Goal: Task Accomplishment & Management: Manage account settings

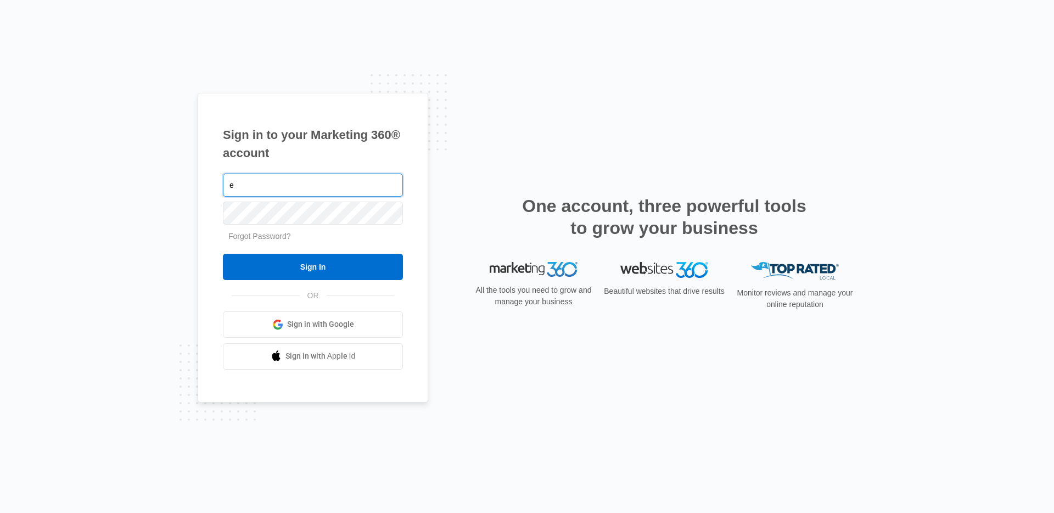
type input "eryn.anderson@madwire.com"
click at [223, 254] on input "Sign In" at bounding box center [313, 267] width 180 height 26
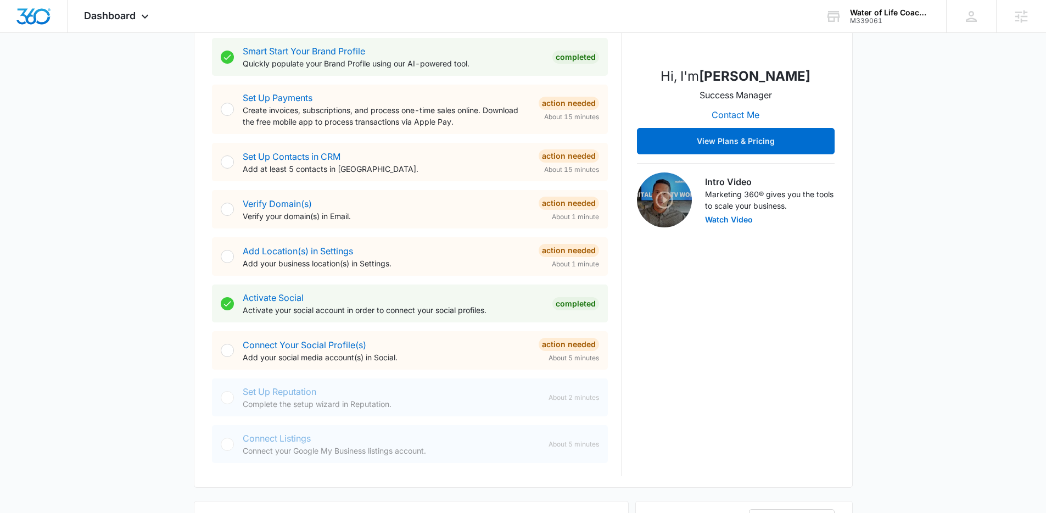
scroll to position [323, 0]
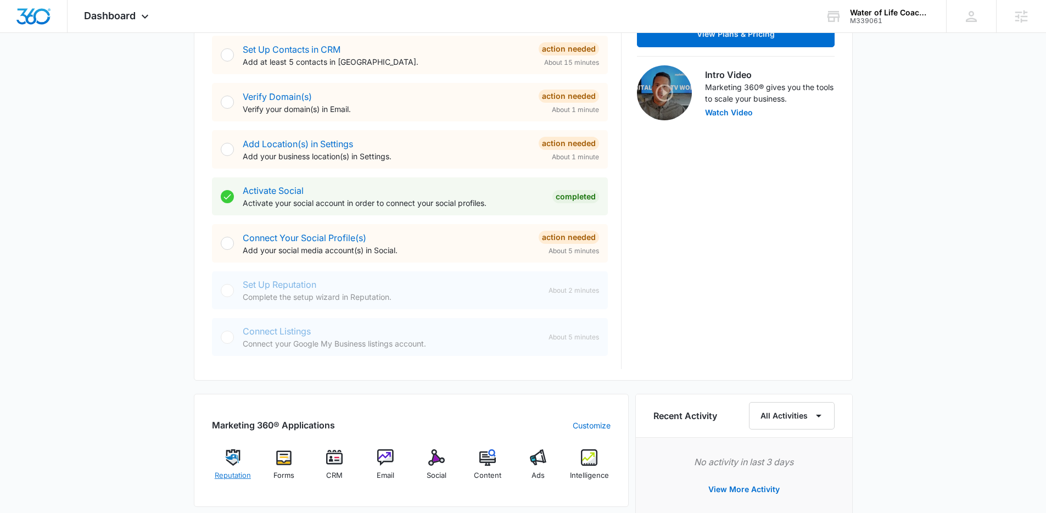
click at [229, 456] on img at bounding box center [233, 457] width 16 height 16
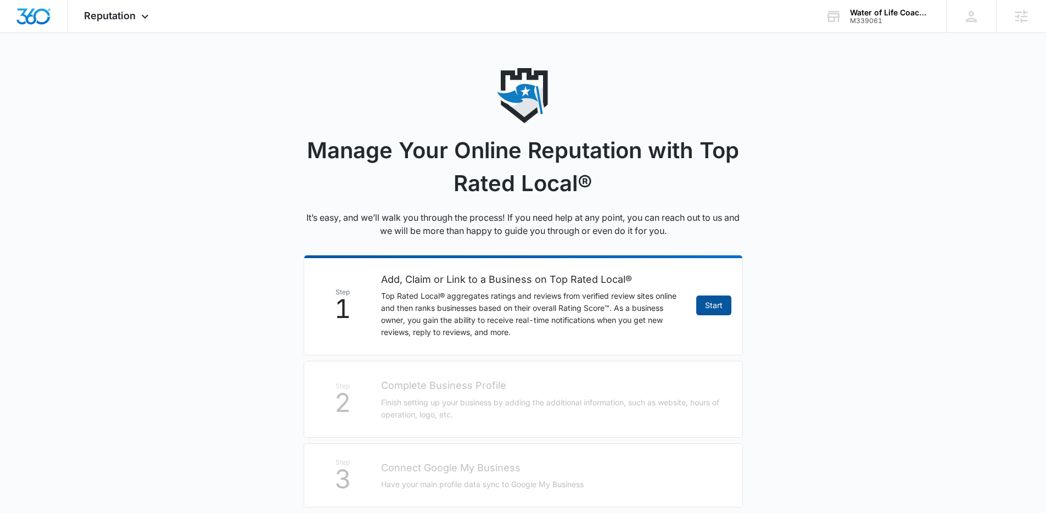
click at [719, 304] on link "Start" at bounding box center [713, 305] width 35 height 20
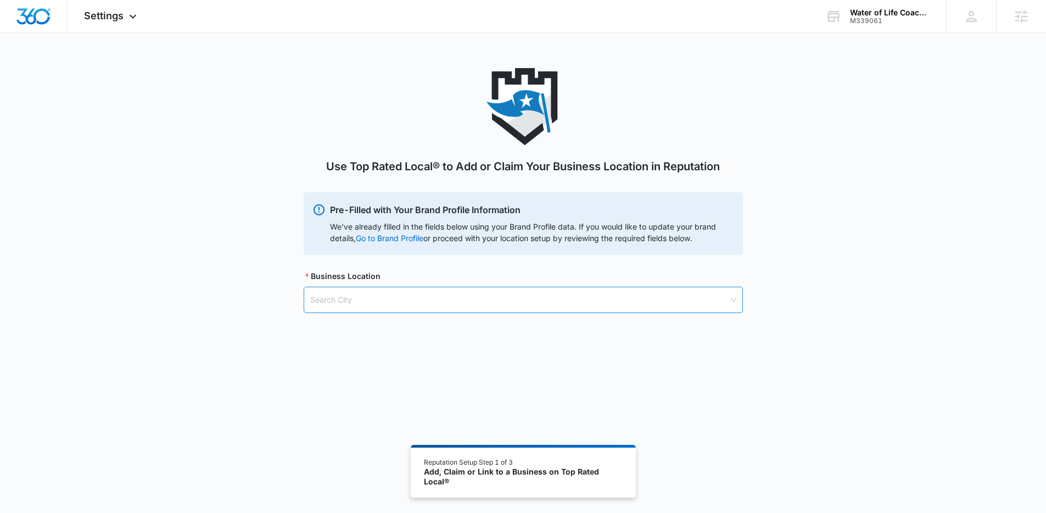
click at [480, 300] on input "search" at bounding box center [519, 299] width 418 height 25
type input "hercules"
click at [402, 326] on div "Hercules, CA - USA" at bounding box center [522, 327] width 425 height 12
click at [375, 354] on input "search" at bounding box center [519, 355] width 418 height 25
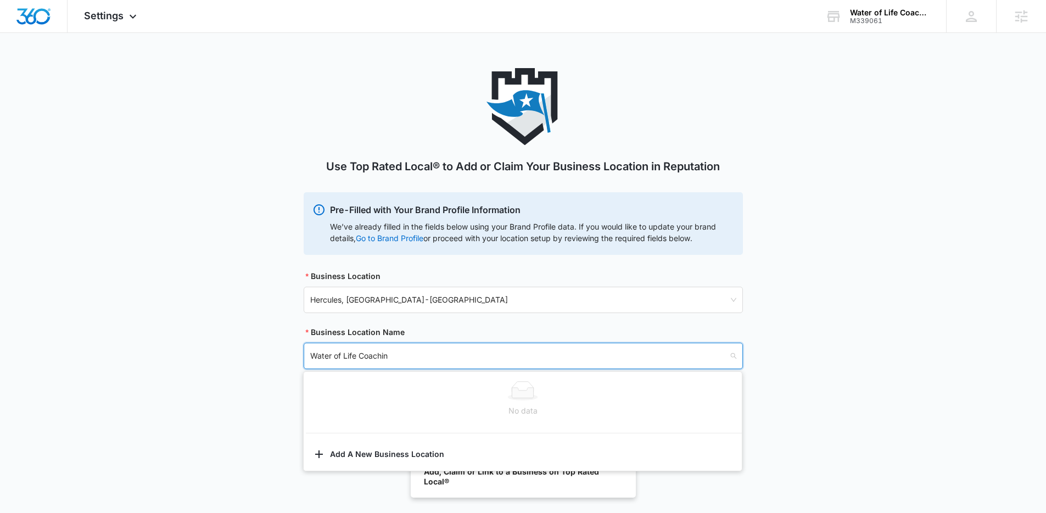
type input "Water of Life Coaching"
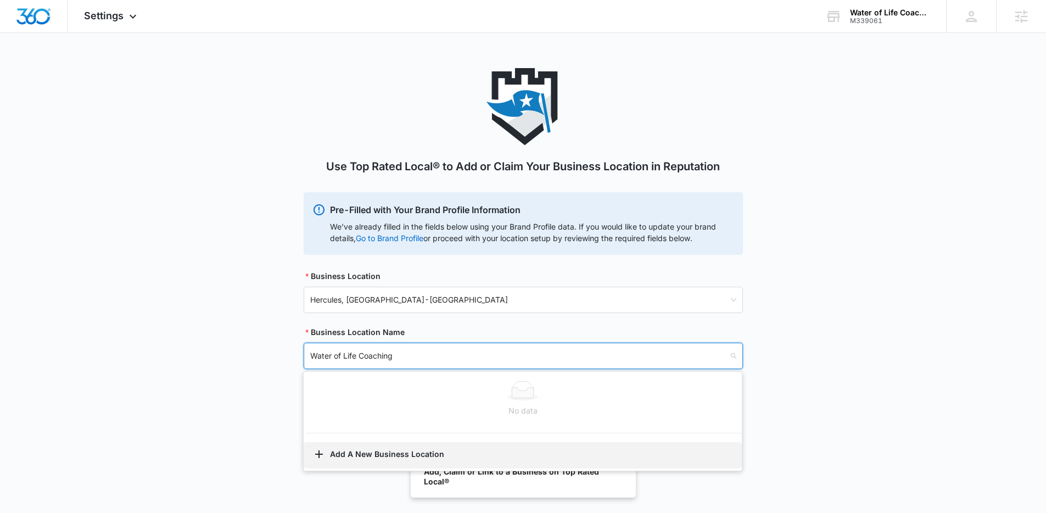
type input "Water of Life Coaching"
click at [375, 453] on button "Add A New Business Location" at bounding box center [523, 455] width 438 height 26
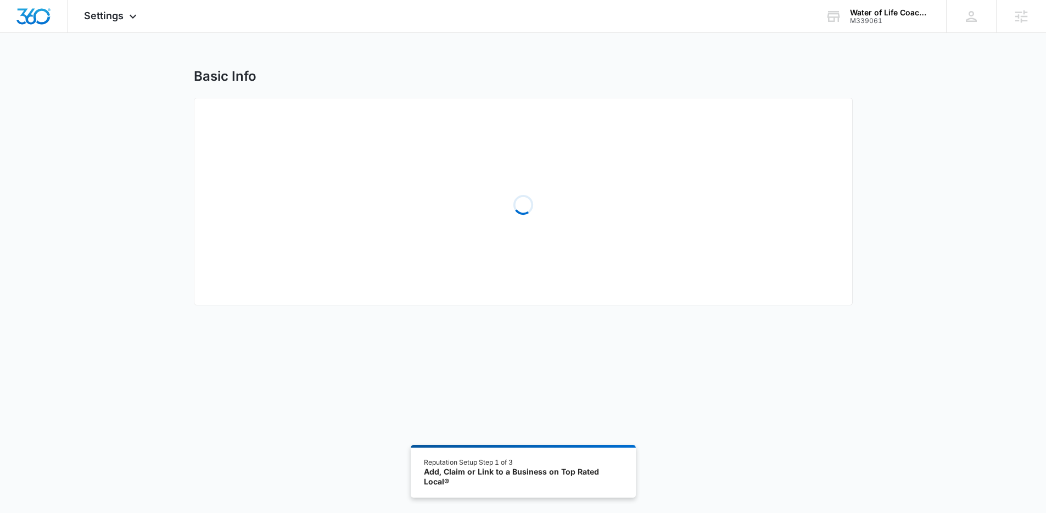
select select "California"
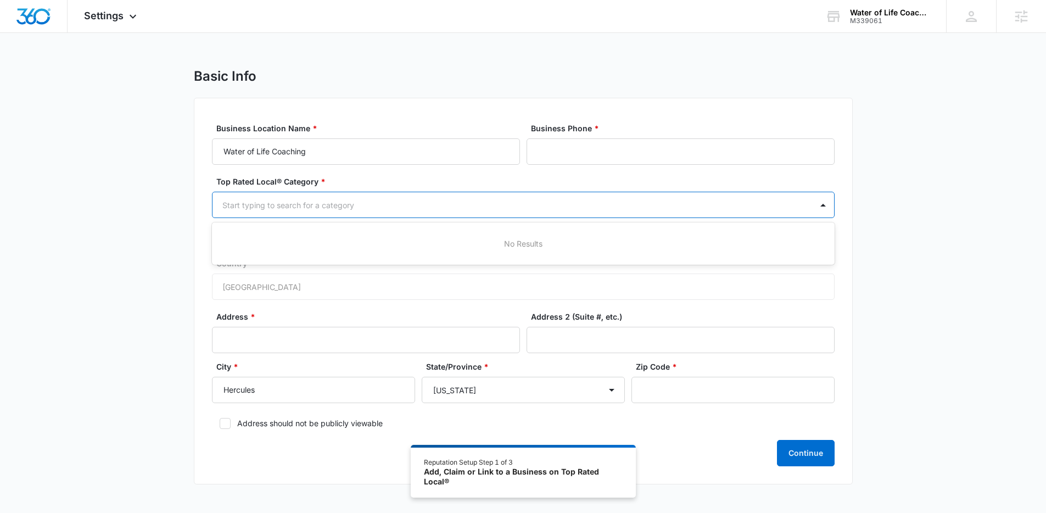
click at [681, 212] on div "Start typing to search for a category" at bounding box center [511, 205] width 599 height 25
type input "c"
type input "life"
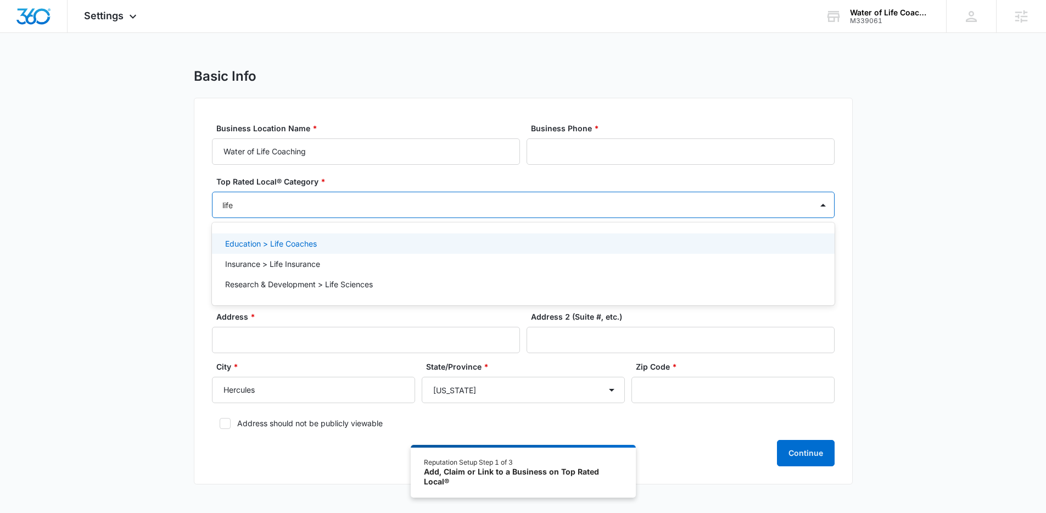
click at [512, 247] on div "Education > Life Coaches" at bounding box center [522, 244] width 594 height 12
click at [968, 377] on div "Basic Info Business Location Name * Water of Life Coaching Business Phone * Top…" at bounding box center [523, 283] width 1046 height 430
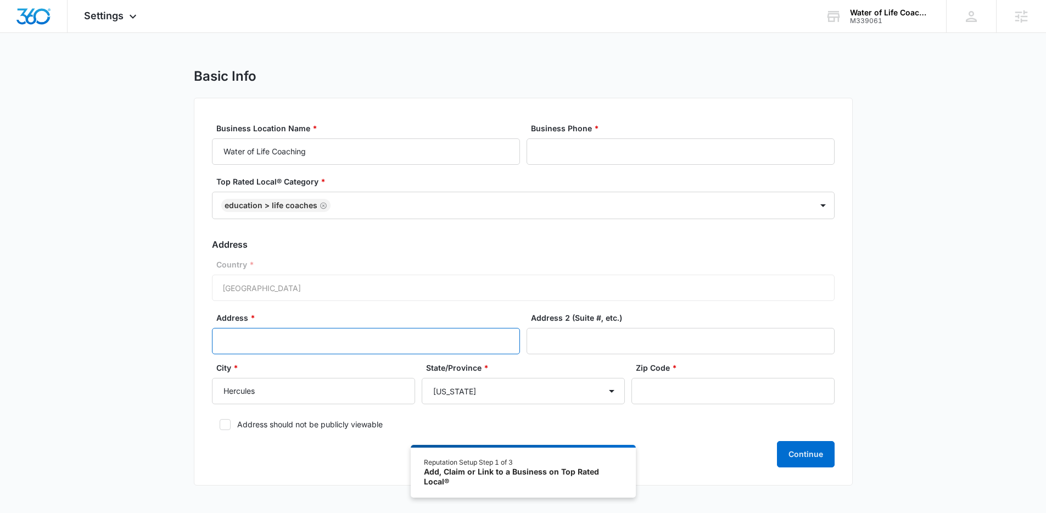
click at [369, 343] on input "Address *" at bounding box center [366, 341] width 308 height 26
type input "181 Obsidian Way"
type input "94547"
click at [586, 156] on input "Business Phone *" at bounding box center [680, 151] width 308 height 26
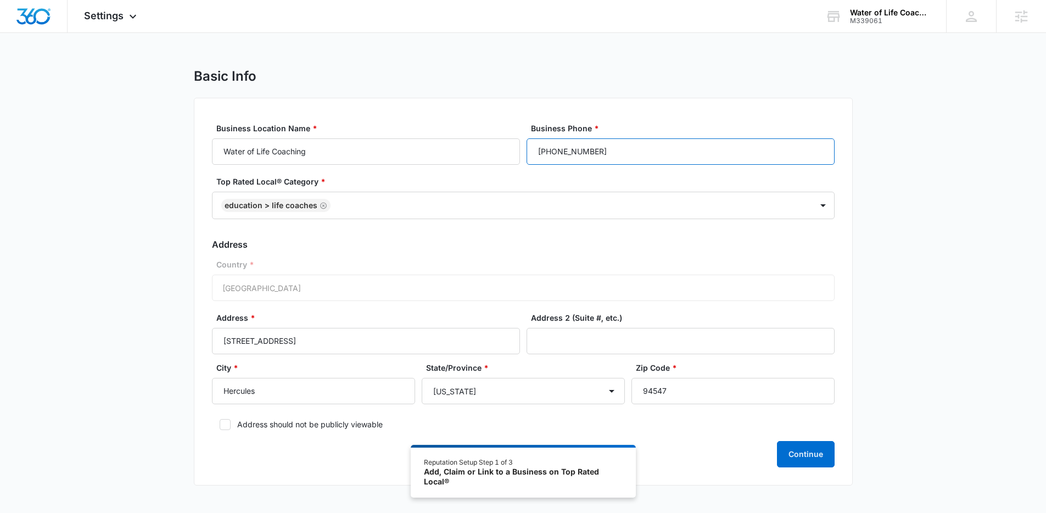
type input "(415) 302-8172"
click at [227, 422] on icon at bounding box center [225, 424] width 7 height 5
click at [220, 422] on input "Address should not be publicly viewable" at bounding box center [216, 424] width 8 height 8
checkbox input "true"
click at [827, 451] on button "Continue" at bounding box center [806, 454] width 58 height 26
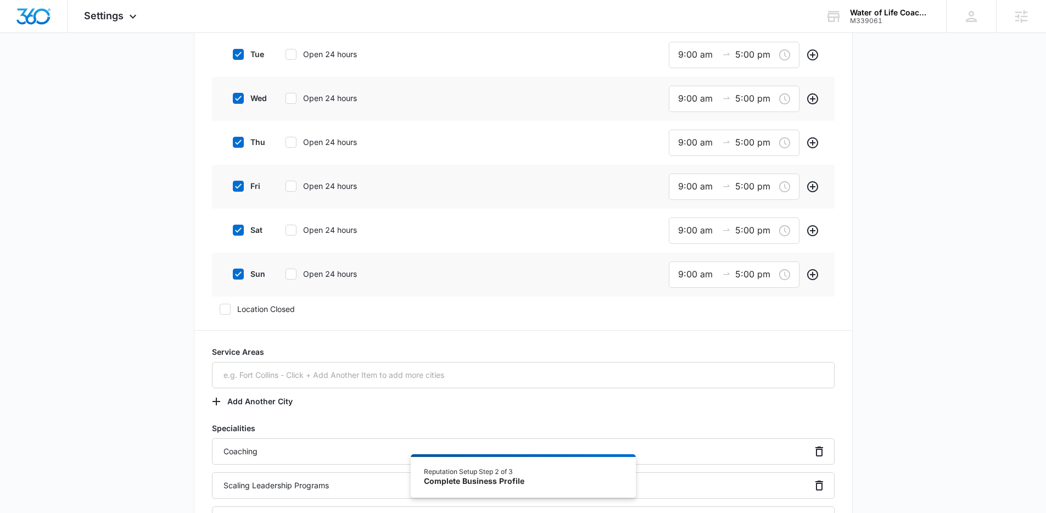
scroll to position [468, 0]
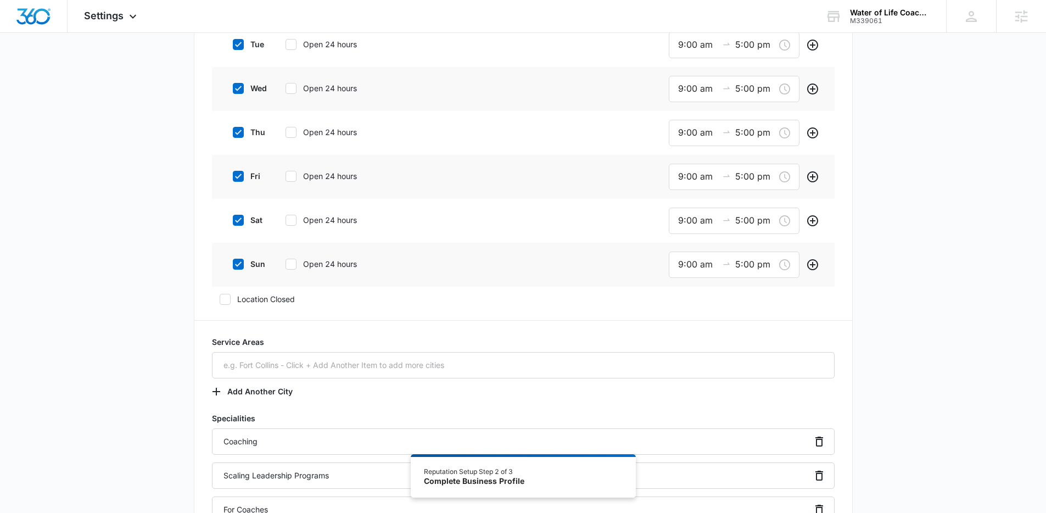
click at [239, 264] on icon at bounding box center [238, 264] width 10 height 10
click at [233, 264] on input "sun" at bounding box center [229, 264] width 8 height 8
checkbox input "false"
click at [238, 224] on icon at bounding box center [238, 220] width 10 height 10
click at [233, 224] on input "sat" at bounding box center [229, 220] width 8 height 8
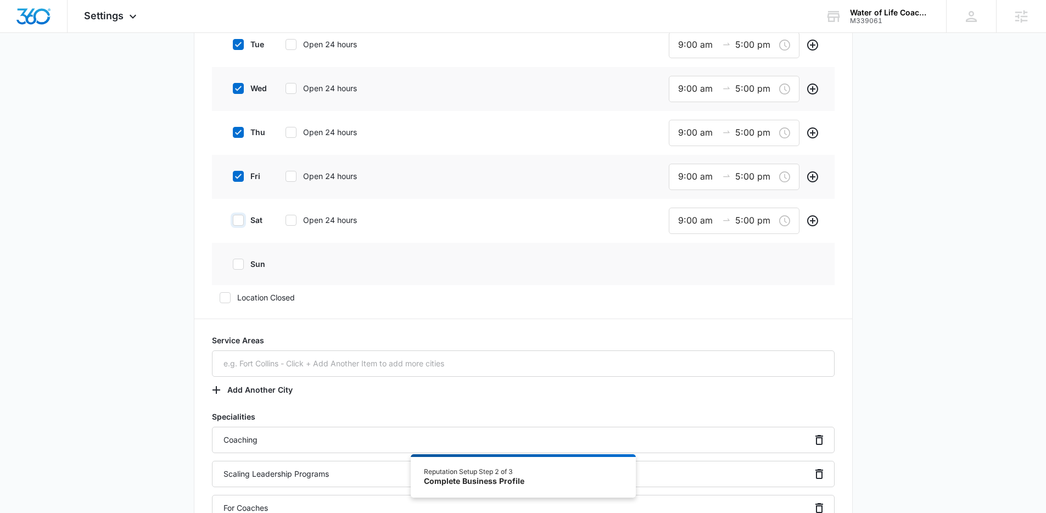
checkbox input "false"
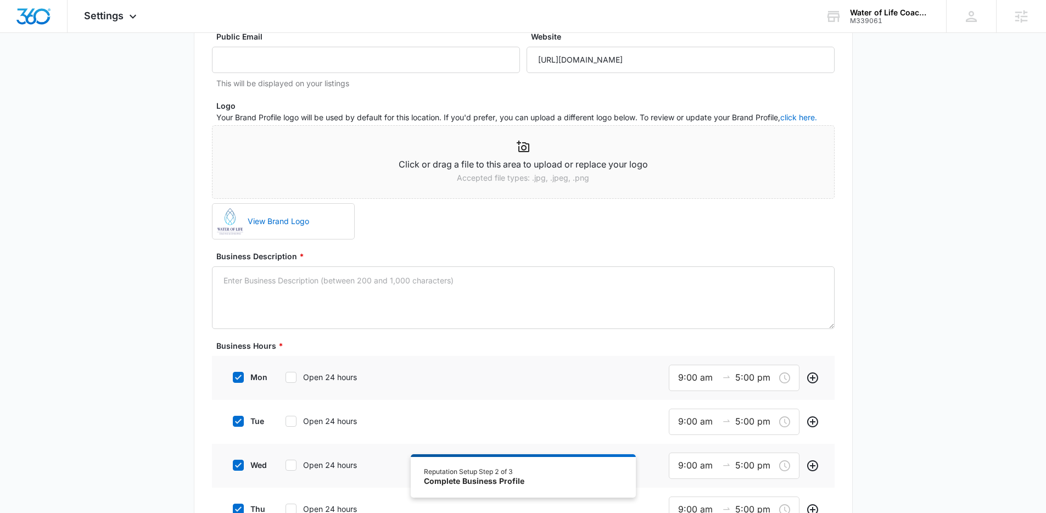
scroll to position [80, 0]
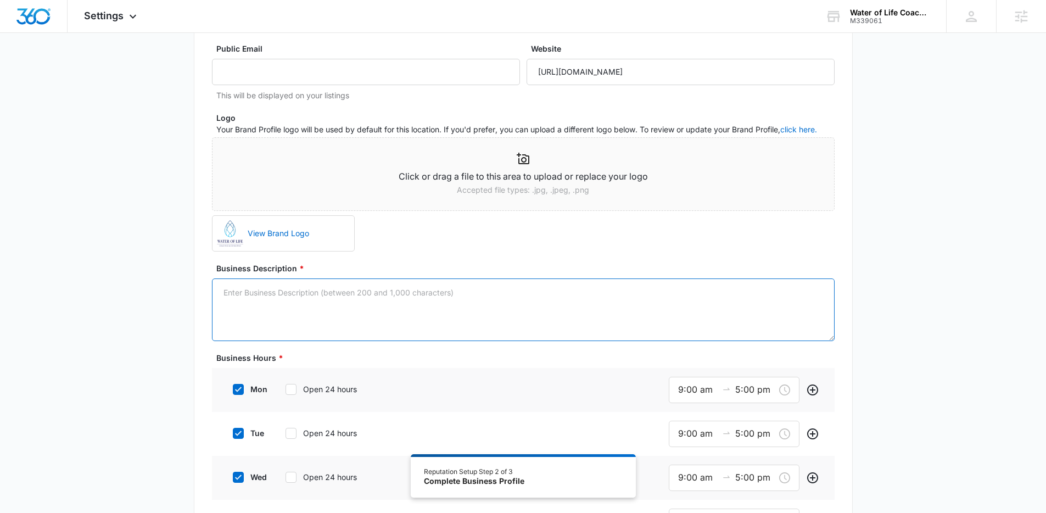
click at [285, 310] on textarea "Business Description *" at bounding box center [523, 309] width 622 height 63
paste textarea "Skills Add. Mindsets Multiply. I help Senior Executives do multiplication. I fo…"
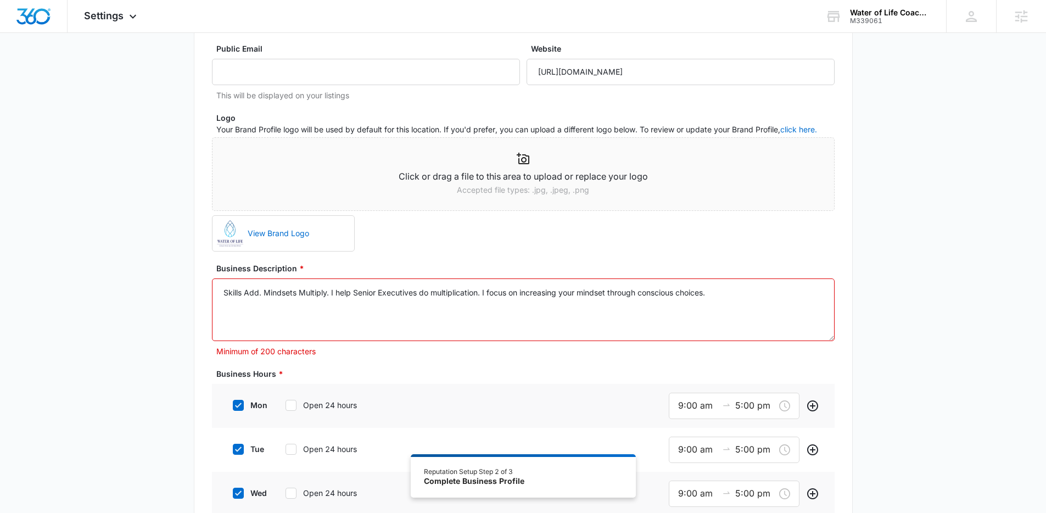
click at [363, 300] on textarea "Skills Add. Mindsets Multiply. I help Senior Executives do multiplication. I fo…" at bounding box center [523, 309] width 622 height 63
paste textarea "Hi, I’m Aman — I coach your Future Self. The game has changed. AI speeds everyt…"
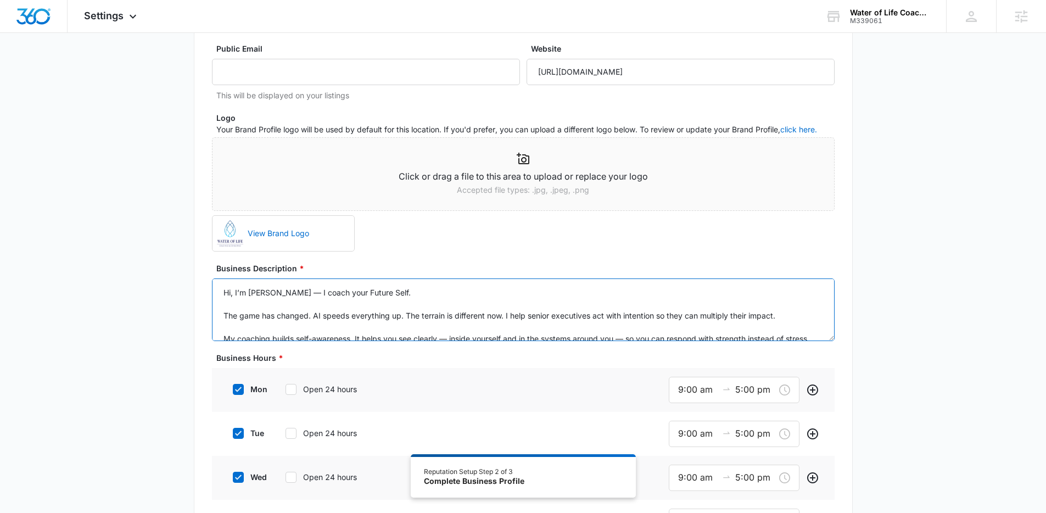
scroll to position [49, 0]
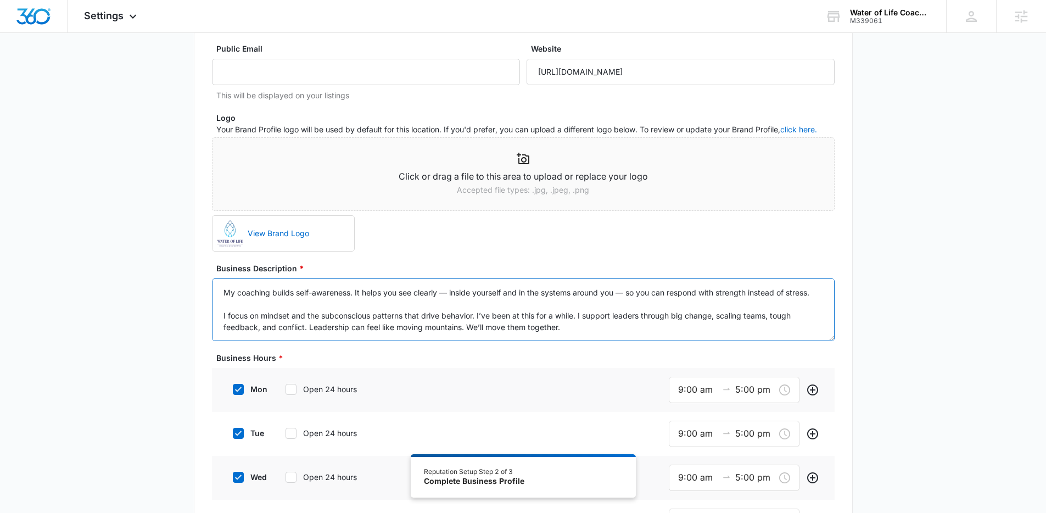
click at [221, 325] on textarea "Hi, I’m Aman — I coach your Future Self. The game has changed. AI speeds everyt…" at bounding box center [523, 309] width 622 height 63
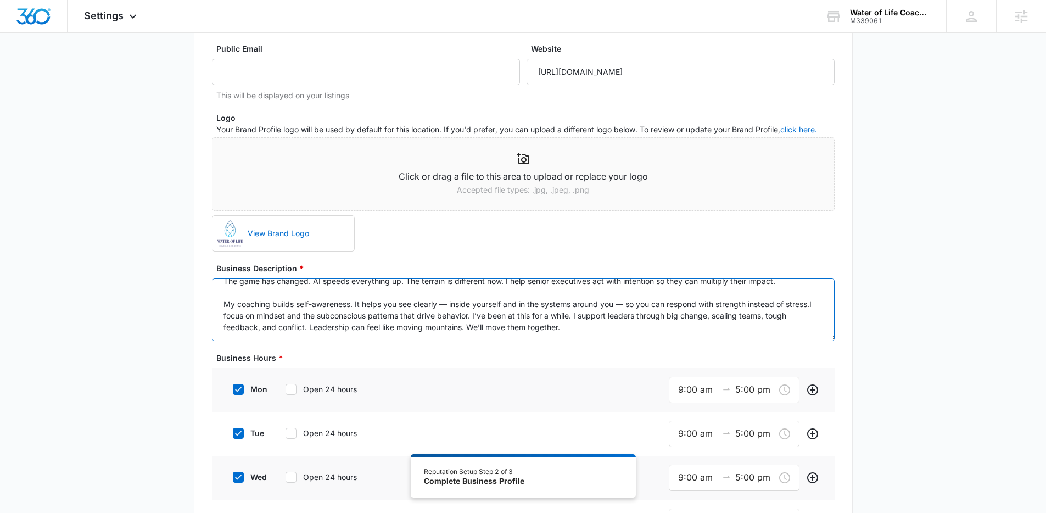
scroll to position [35, 0]
click at [219, 301] on textarea "Hi, I’m Aman — I coach your Future Self. The game has changed. AI speeds everyt…" at bounding box center [523, 309] width 622 height 63
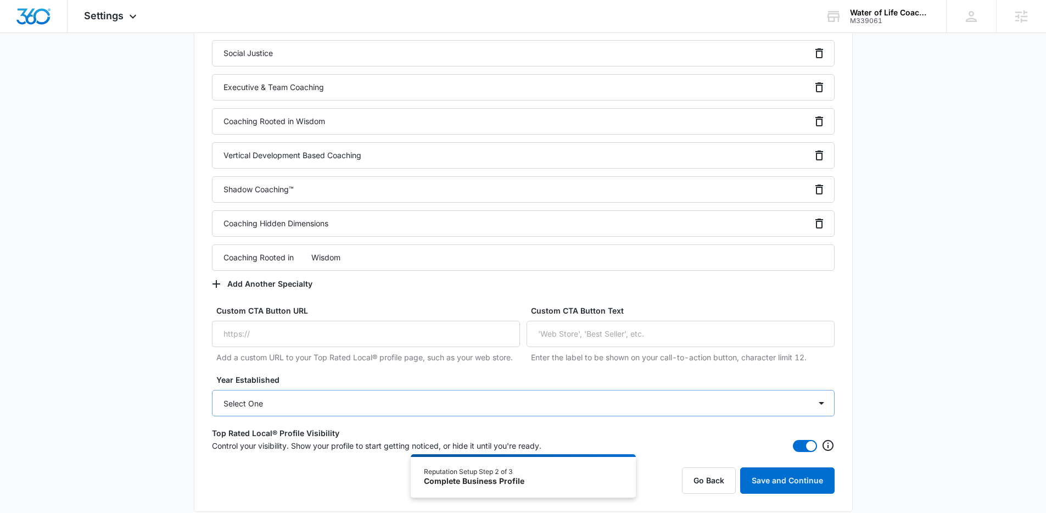
scroll to position [1014, 0]
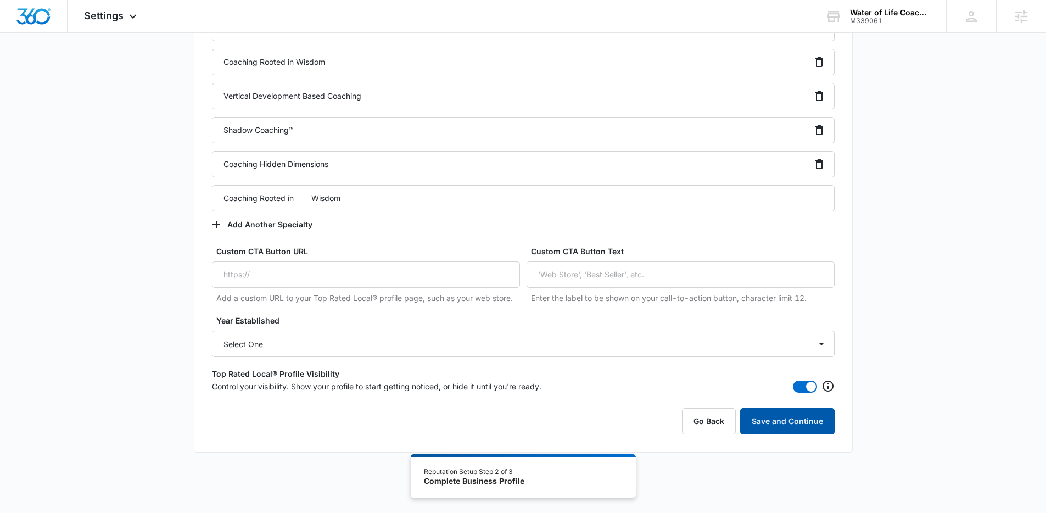
type textarea "Hi, I’m Aman — I coach your Future Self. The game has changed. AI speeds everyt…"
click at [770, 423] on button "Save and Continue" at bounding box center [787, 421] width 94 height 26
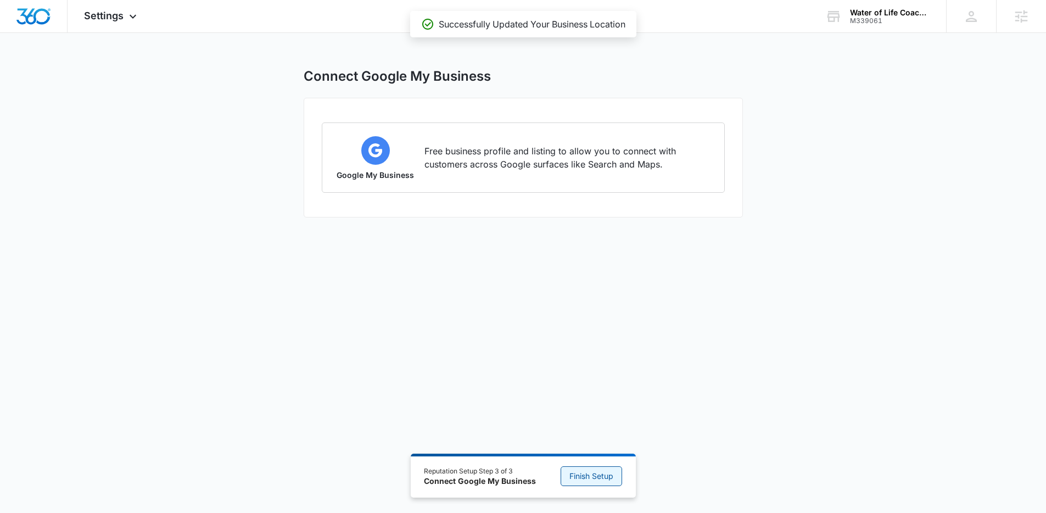
click at [596, 473] on span "Finish Setup" at bounding box center [591, 476] width 44 height 12
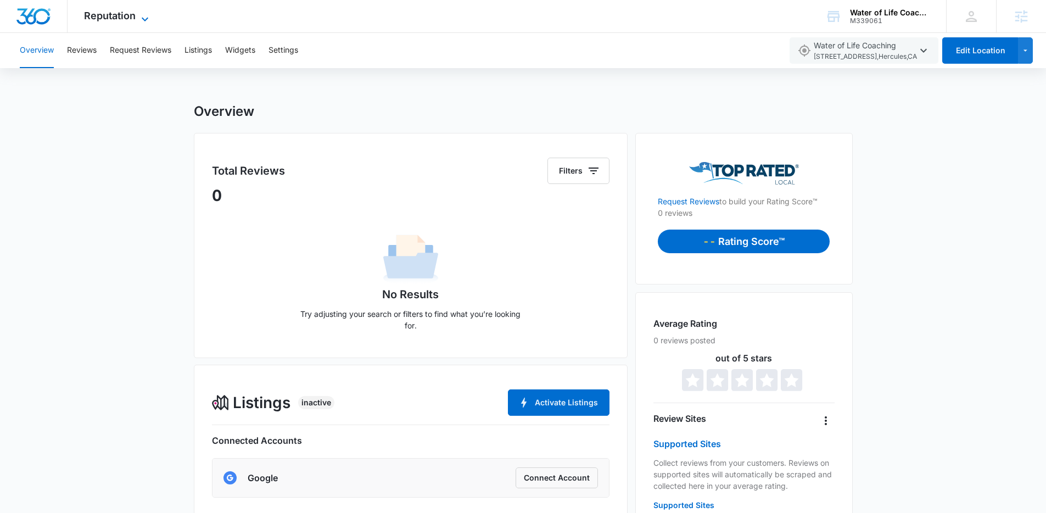
click at [139, 14] on icon at bounding box center [144, 19] width 13 height 13
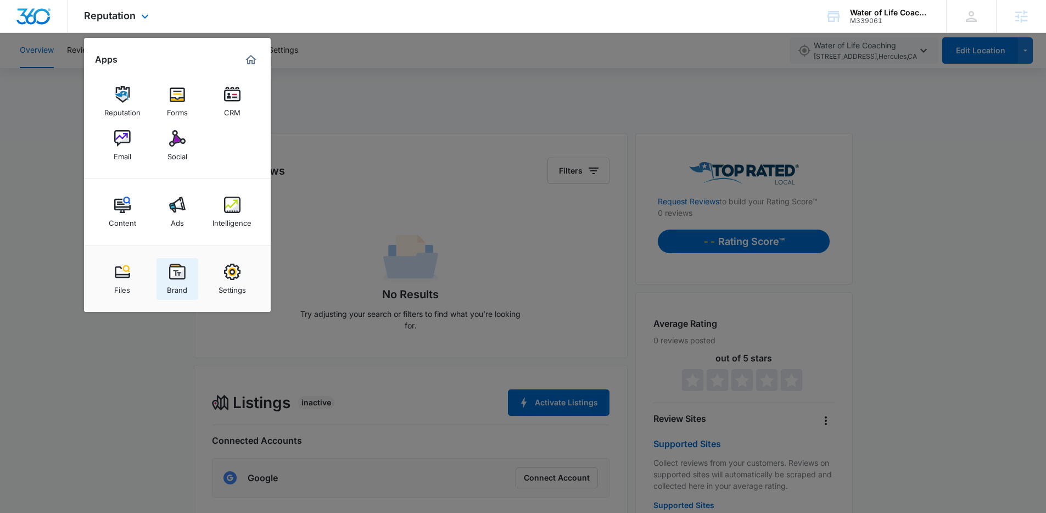
click at [173, 287] on div "Brand" at bounding box center [177, 287] width 20 height 14
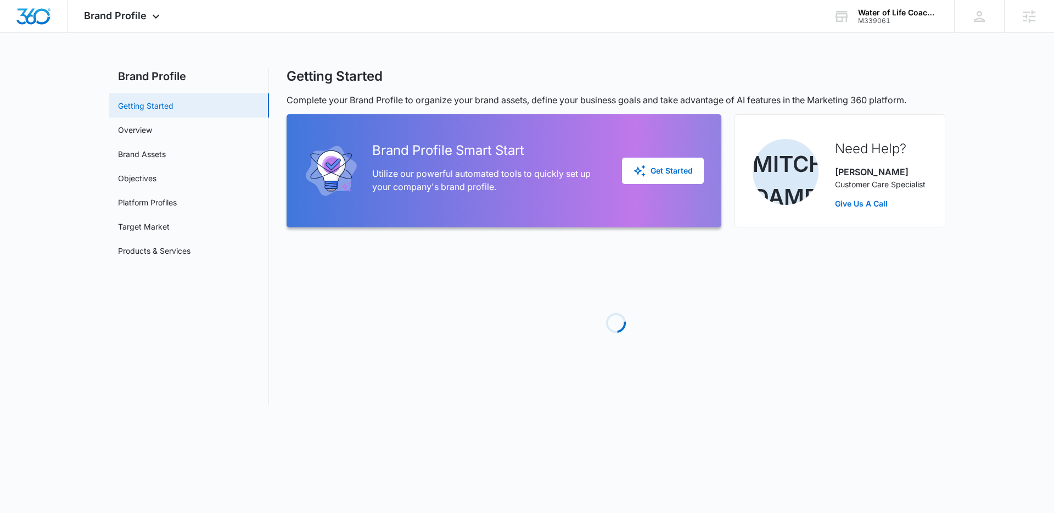
click at [143, 103] on link "Getting Started" at bounding box center [145, 106] width 55 height 12
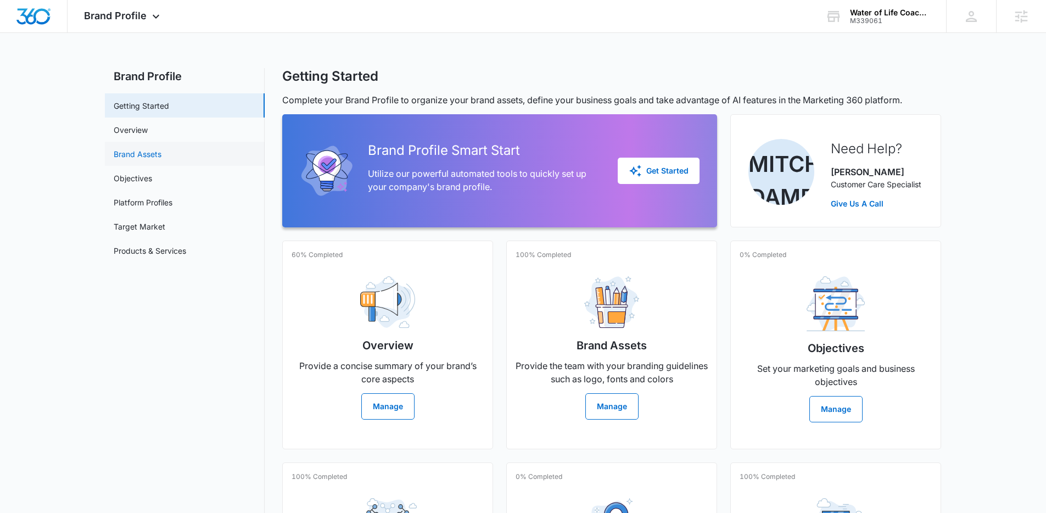
click at [135, 160] on link "Brand Assets" at bounding box center [138, 154] width 48 height 12
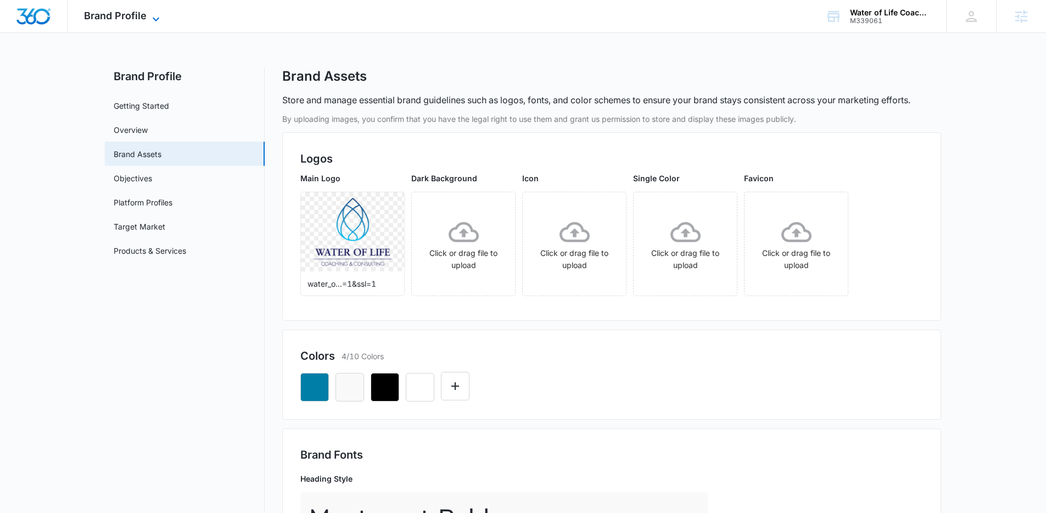
drag, startPoint x: 123, startPoint y: 2, endPoint x: 124, endPoint y: 14, distance: 12.1
click at [123, 3] on div "Brand Profile Apps Reputation Forms CRM Email Social Content Ads Intelligence F…" at bounding box center [123, 16] width 111 height 32
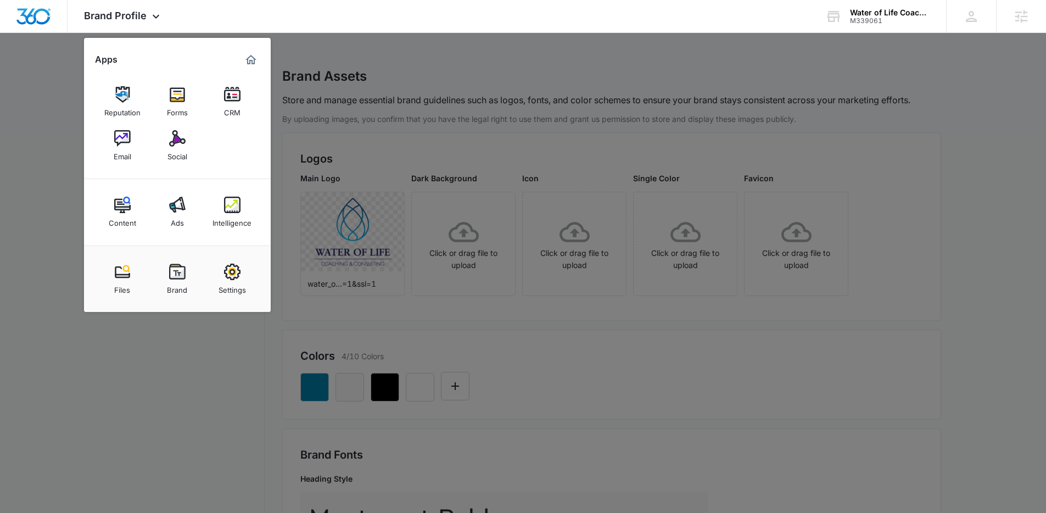
click at [127, 133] on img at bounding box center [122, 138] width 16 height 16
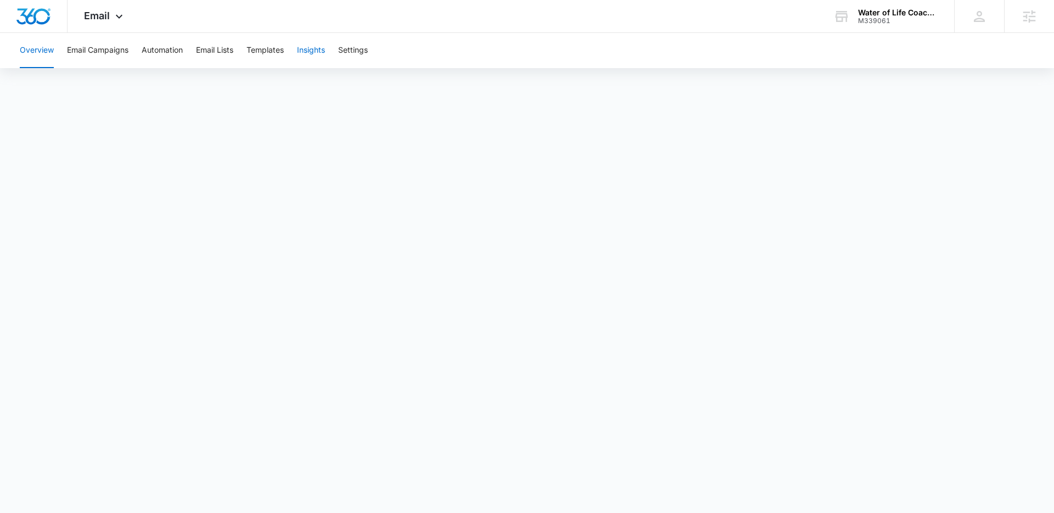
click at [322, 50] on button "Insights" at bounding box center [311, 50] width 28 height 35
click at [271, 52] on button "Templates" at bounding box center [264, 50] width 37 height 35
click at [119, 16] on icon at bounding box center [119, 19] width 13 height 13
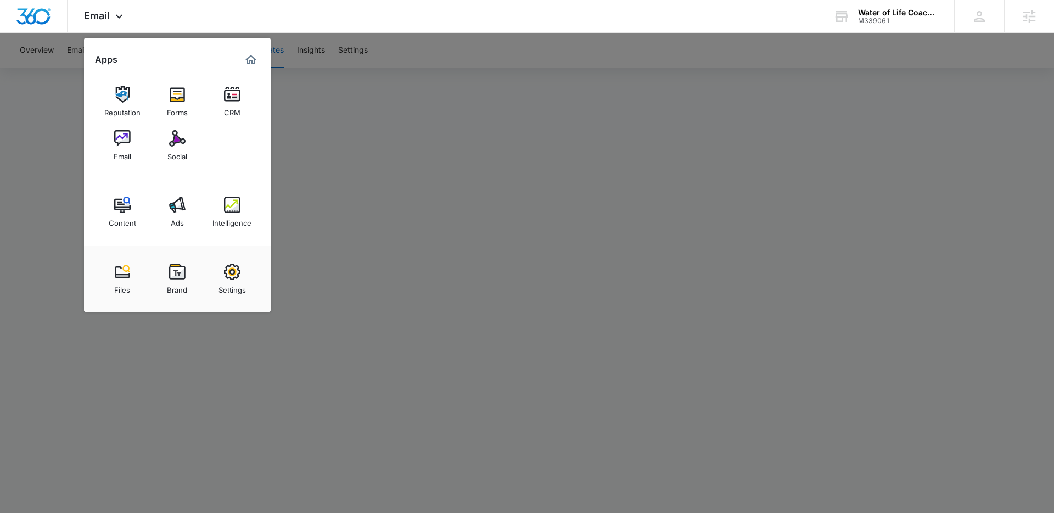
click at [323, 171] on div at bounding box center [527, 256] width 1054 height 513
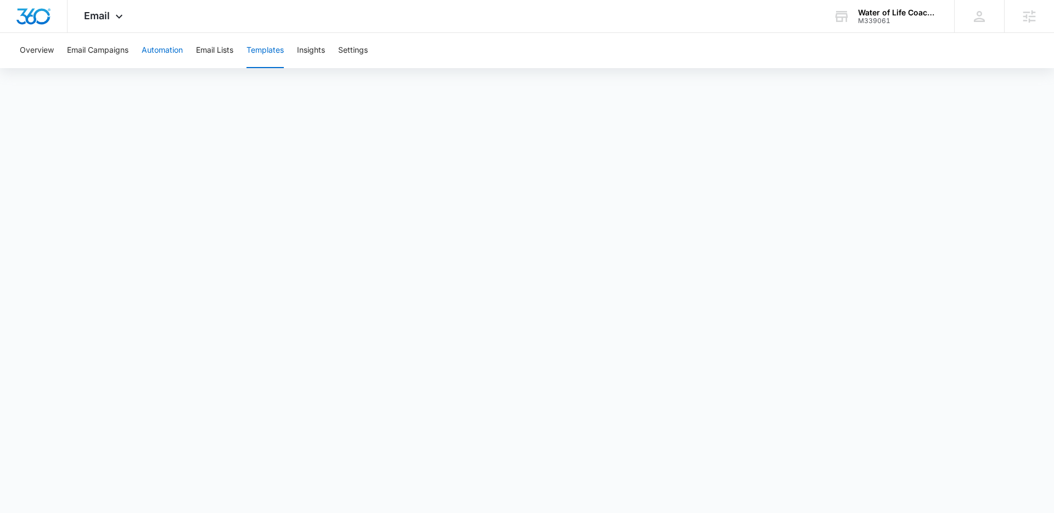
click at [171, 51] on button "Automation" at bounding box center [162, 50] width 41 height 35
click at [1025, 52] on button "Add Branding" at bounding box center [1003, 50] width 75 height 26
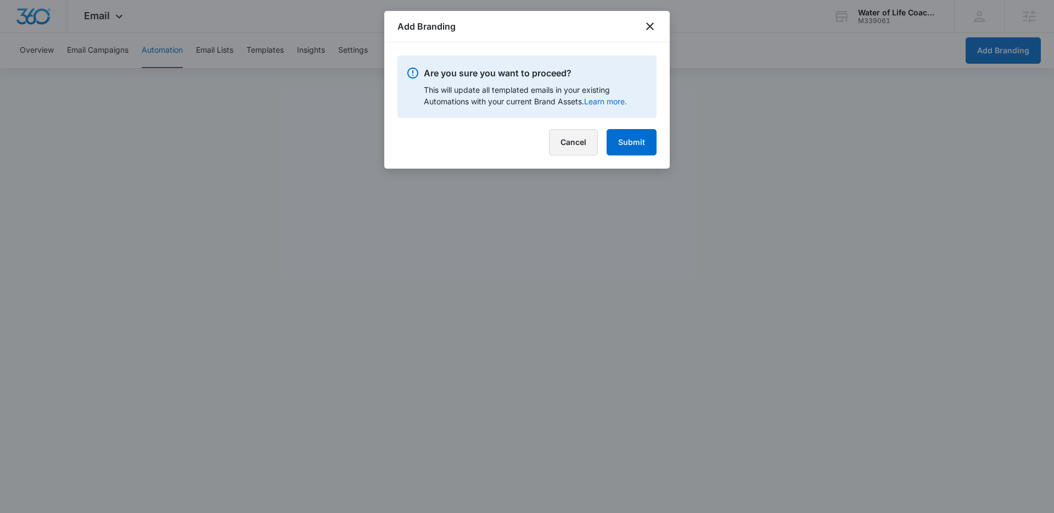
click at [579, 152] on button "Cancel" at bounding box center [573, 142] width 49 height 26
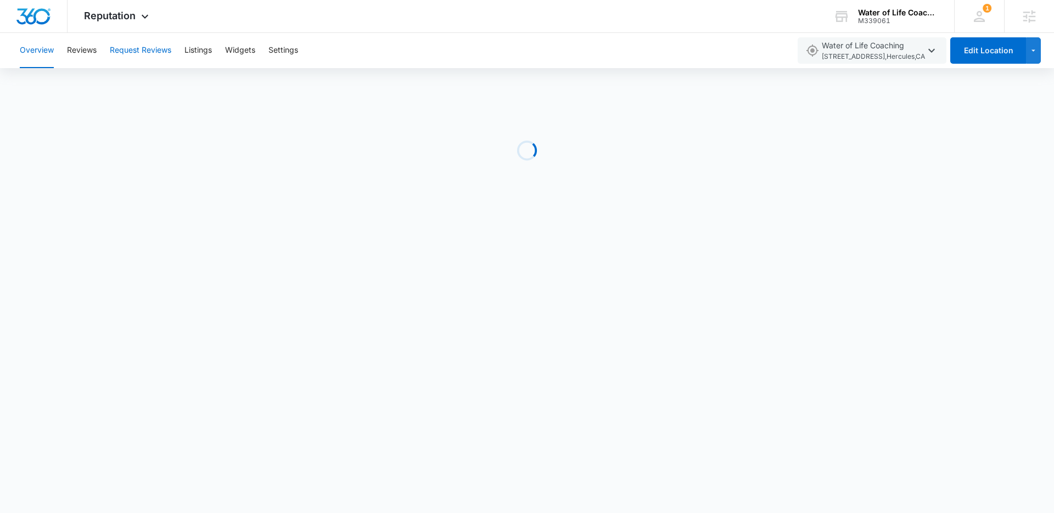
click at [160, 52] on button "Request Reviews" at bounding box center [140, 50] width 61 height 35
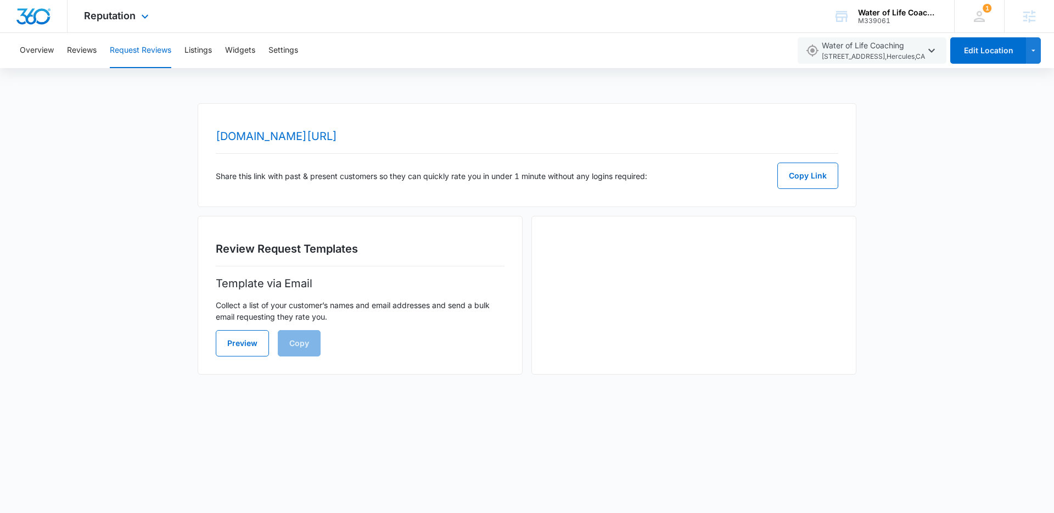
click at [29, 23] on img "Dashboard" at bounding box center [33, 16] width 35 height 16
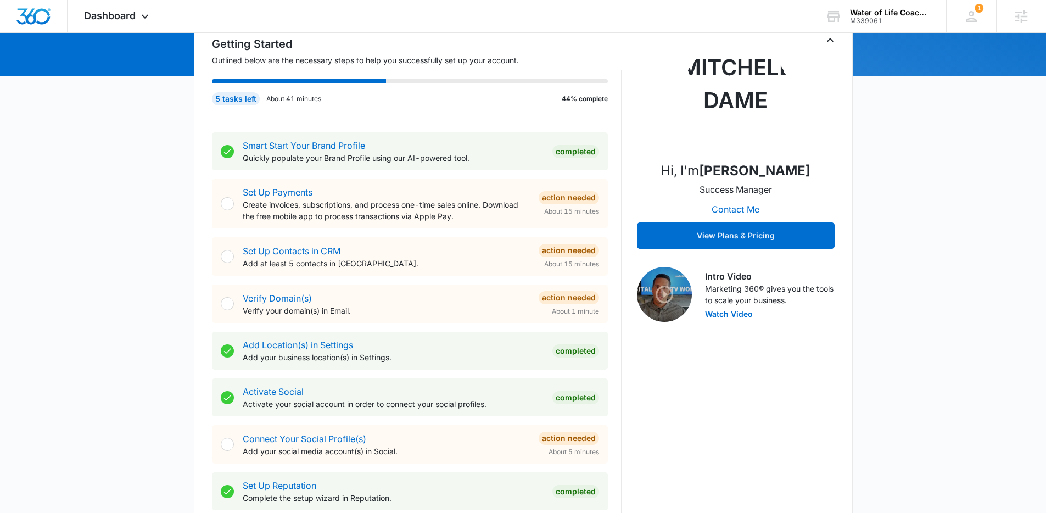
scroll to position [10, 0]
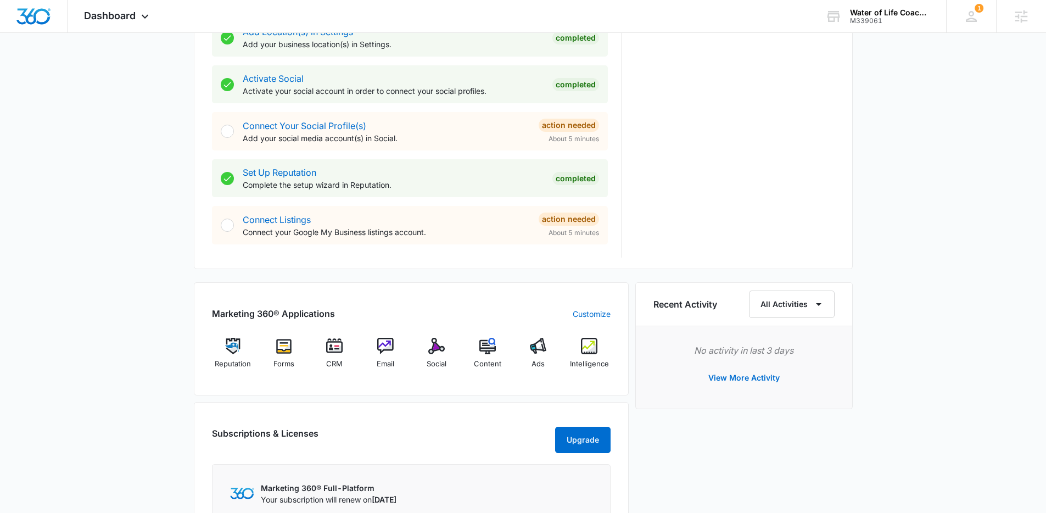
scroll to position [468, 0]
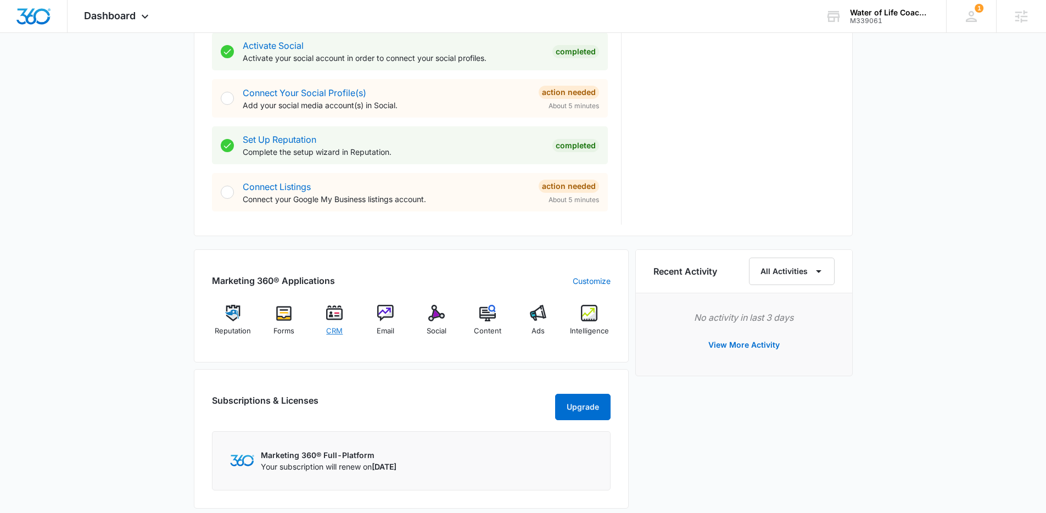
click at [348, 321] on div "CRM" at bounding box center [334, 324] width 42 height 39
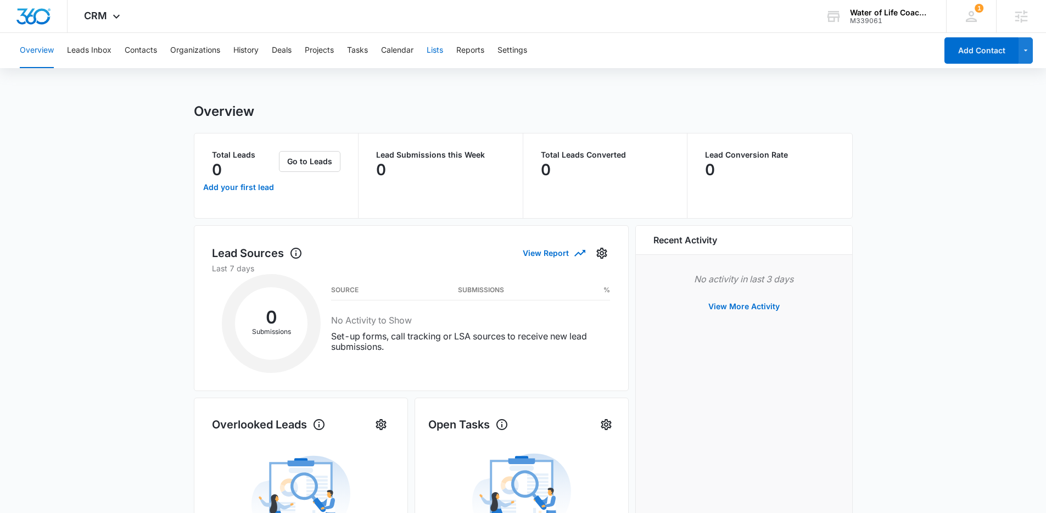
click at [437, 48] on button "Lists" at bounding box center [435, 50] width 16 height 35
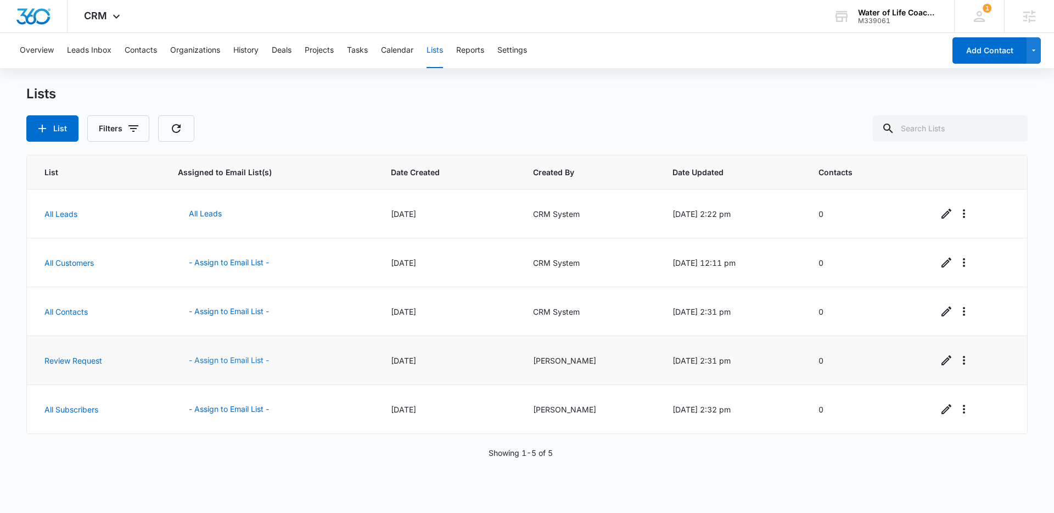
click at [216, 358] on button "- Assign to Email List -" at bounding box center [229, 360] width 102 height 26
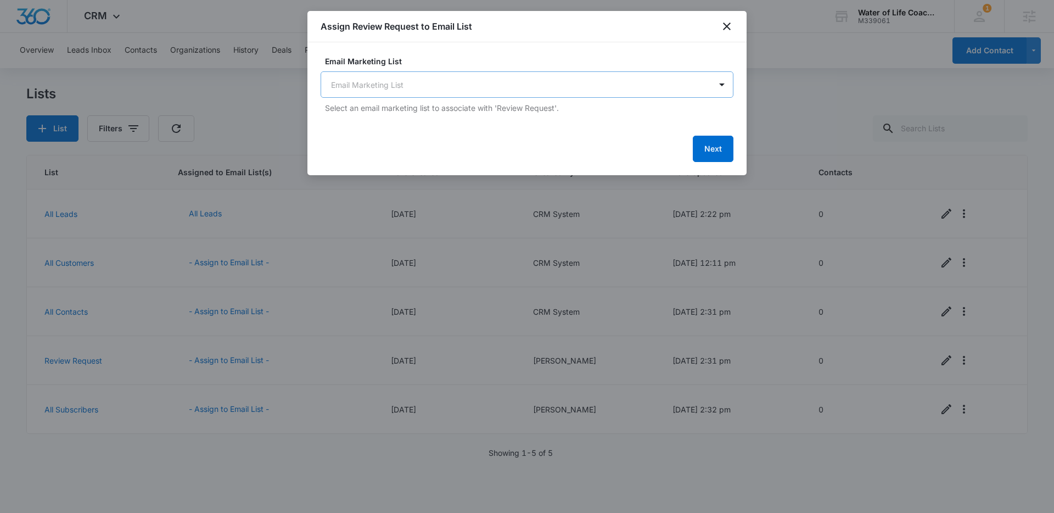
click at [448, 86] on body "CRM Apps Reputation Forms CRM Email Social Content Ads Intelligence Files Brand…" at bounding box center [527, 256] width 1054 height 513
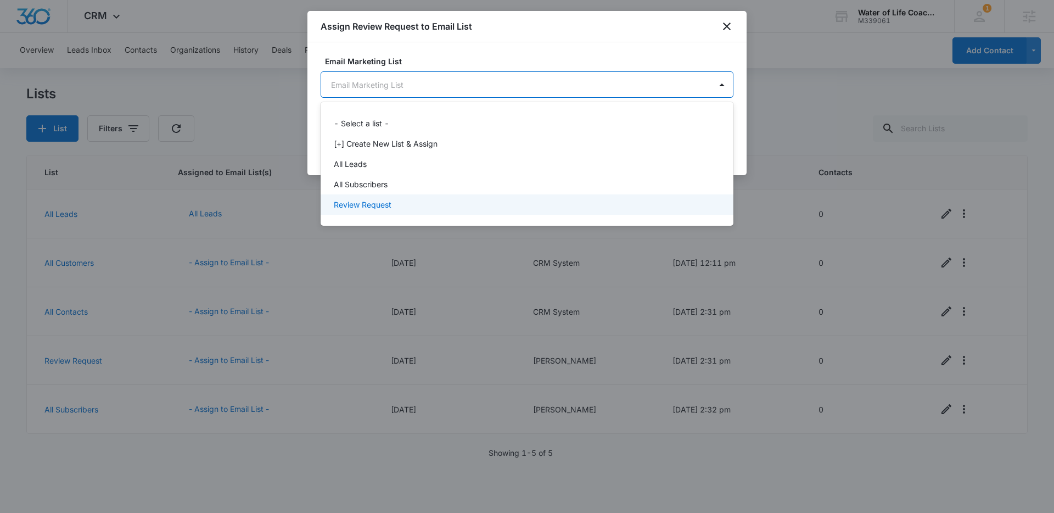
click at [390, 203] on p "Review Request" at bounding box center [363, 205] width 58 height 12
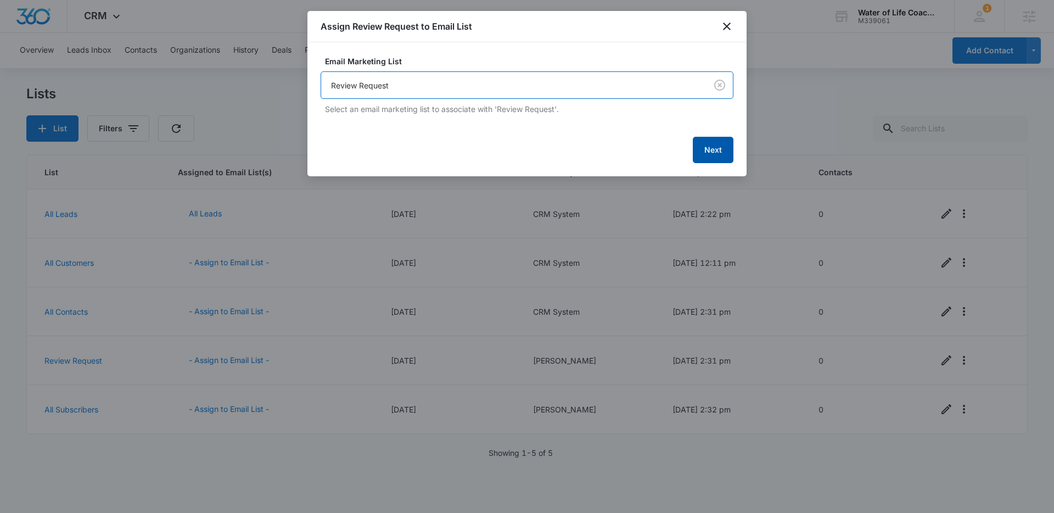
click at [703, 150] on button "Next" at bounding box center [713, 150] width 41 height 26
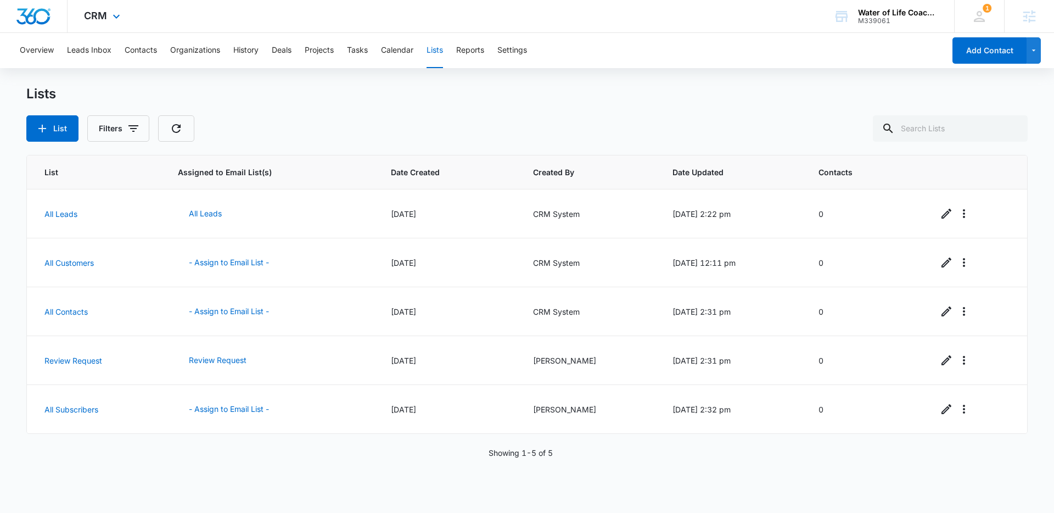
click at [45, 16] on img "Dashboard" at bounding box center [33, 16] width 35 height 16
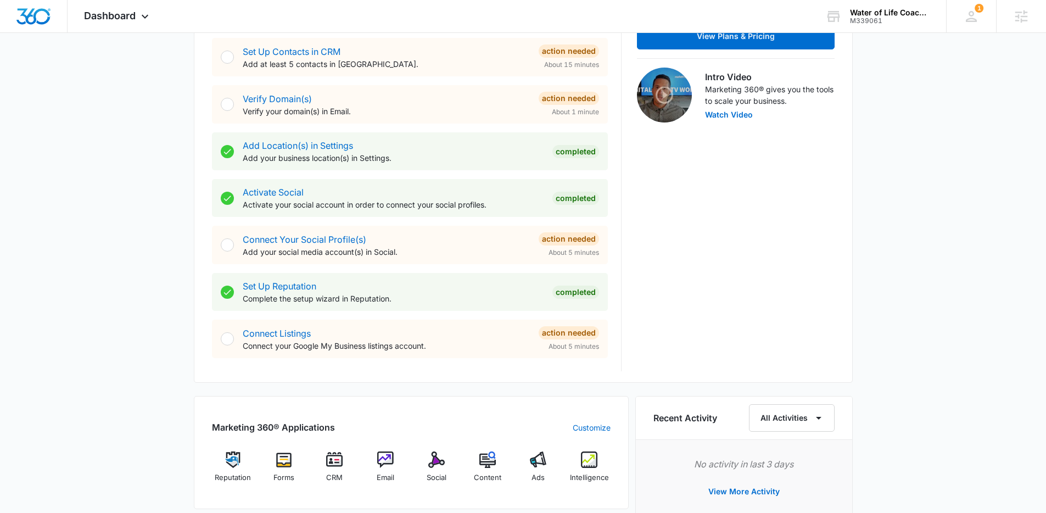
scroll to position [244, 0]
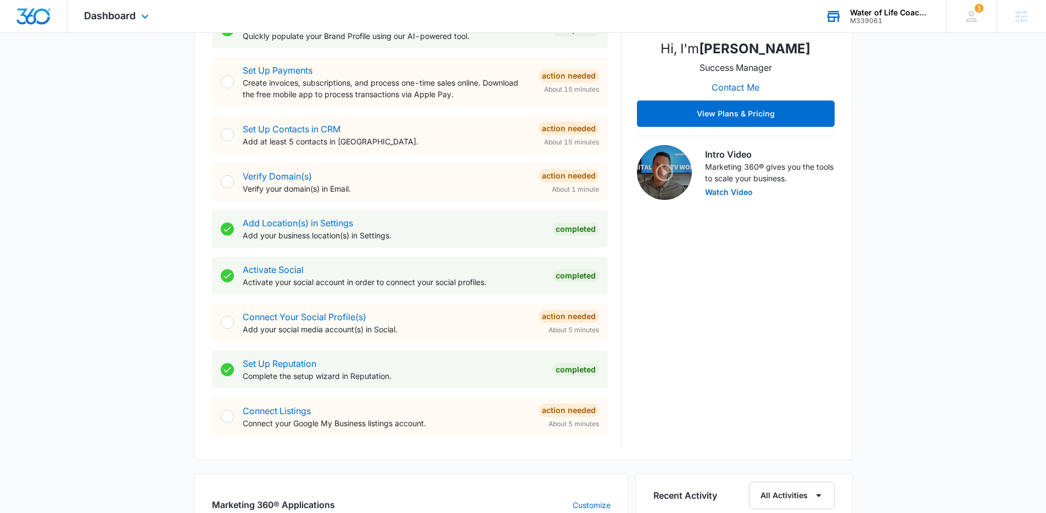
click at [879, 12] on div "Water of Life Coaching" at bounding box center [890, 12] width 80 height 9
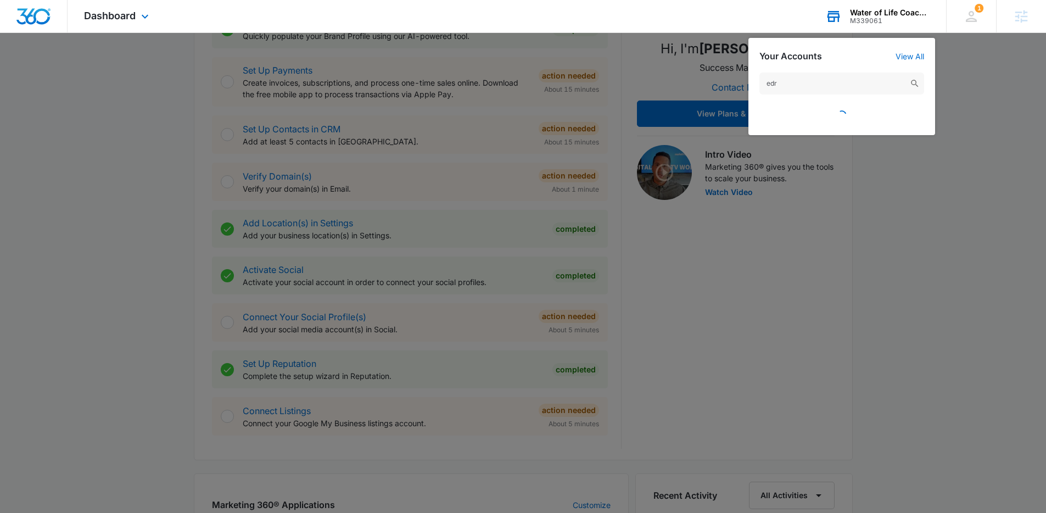
type input "edri"
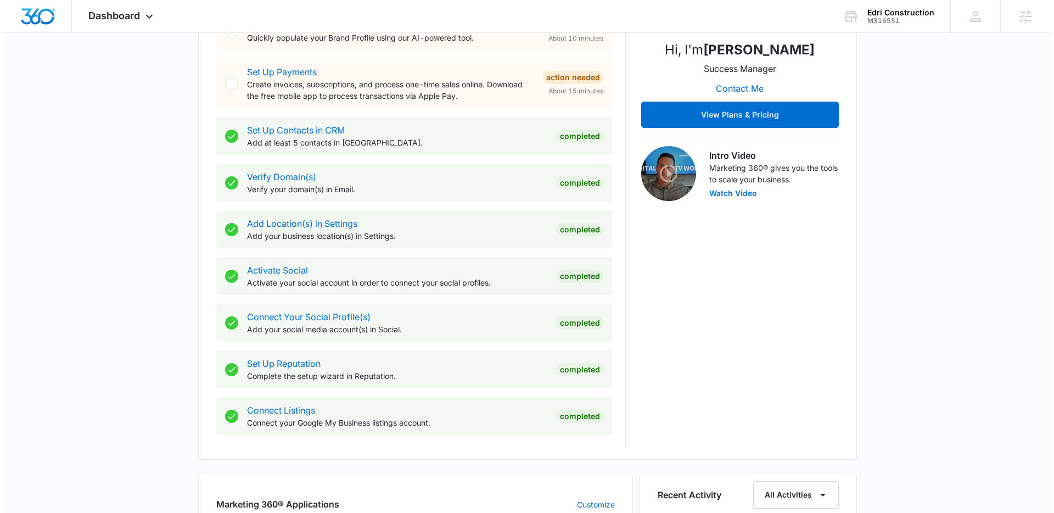
scroll to position [0, 0]
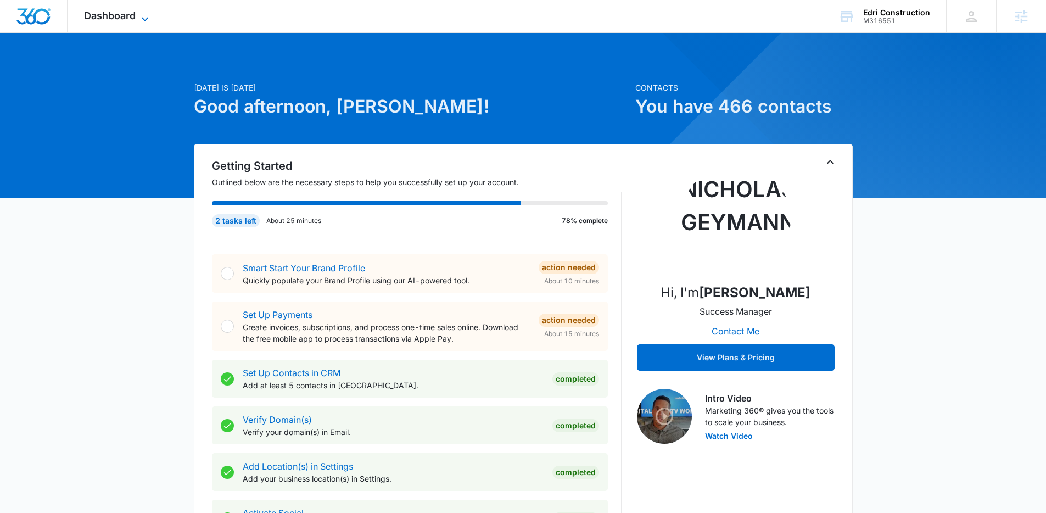
click at [120, 20] on span "Dashboard" at bounding box center [110, 16] width 52 height 12
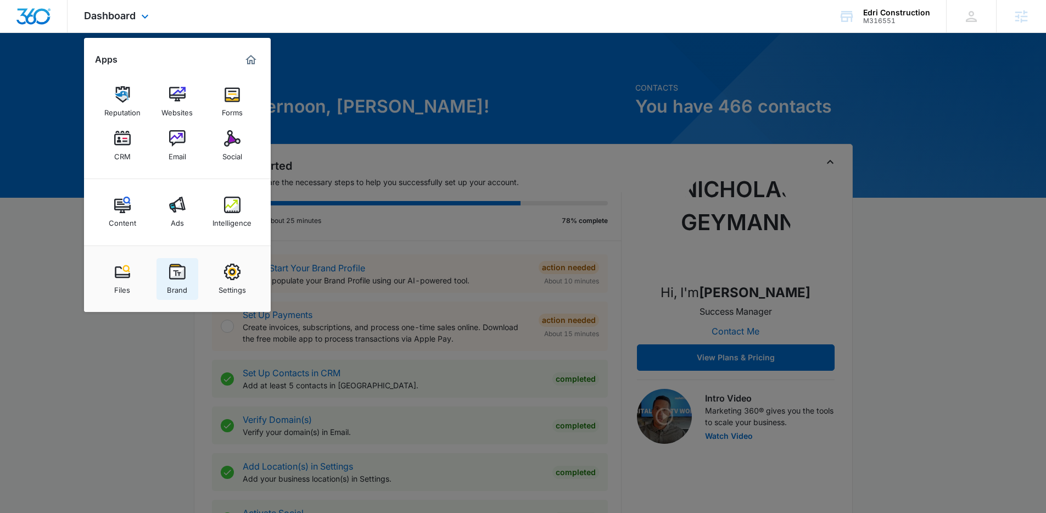
click at [174, 273] on img at bounding box center [177, 271] width 16 height 16
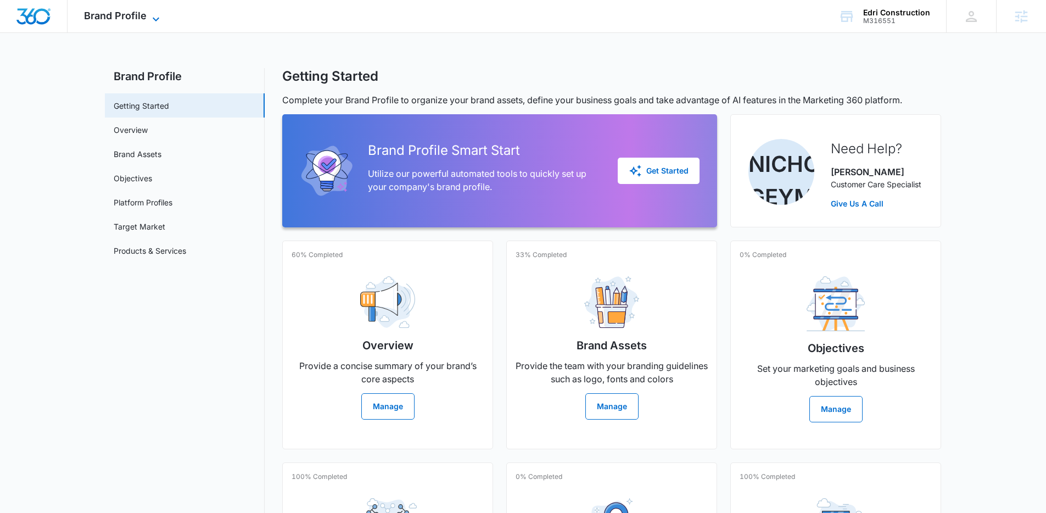
click at [111, 12] on span "Brand Profile" at bounding box center [115, 16] width 63 height 12
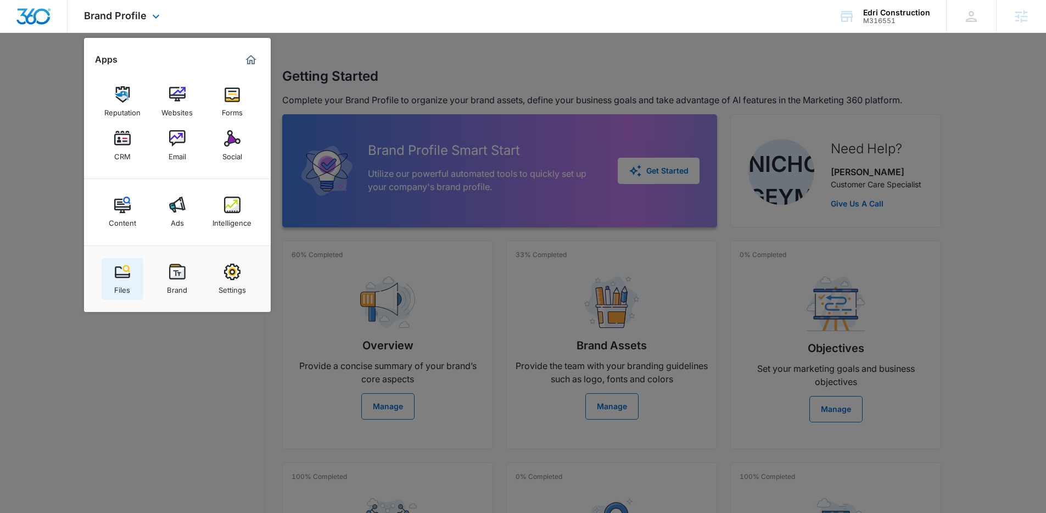
click at [116, 281] on div "Files" at bounding box center [122, 287] width 16 height 14
